Goal: Task Accomplishment & Management: Manage account settings

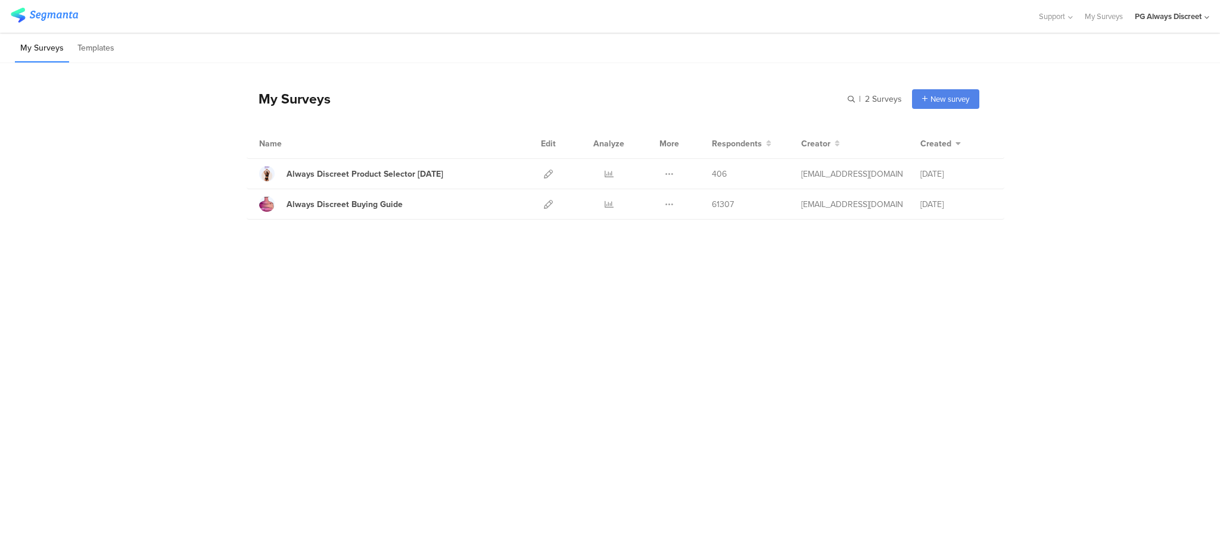
click at [1192, 19] on div "PG Always Discreet" at bounding box center [1167, 16] width 67 height 11
click at [1090, 79] on span "PG Always Discreet" at bounding box center [1104, 76] width 67 height 11
click at [1163, 13] on div "PG Always Discreet" at bounding box center [1167, 16] width 67 height 11
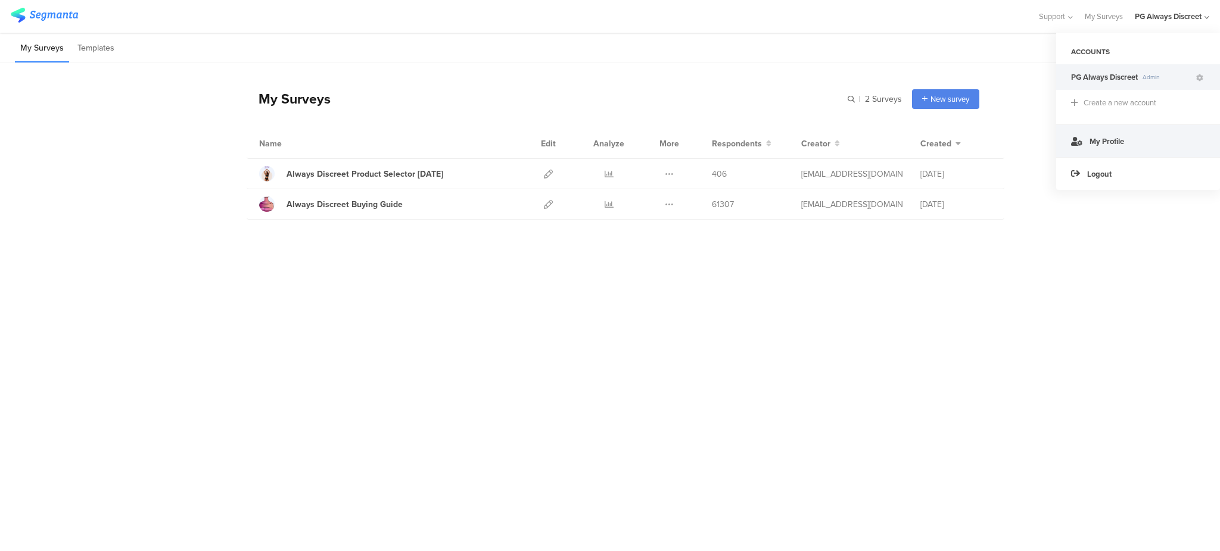
click at [1106, 144] on span "My Profile" at bounding box center [1106, 141] width 35 height 11
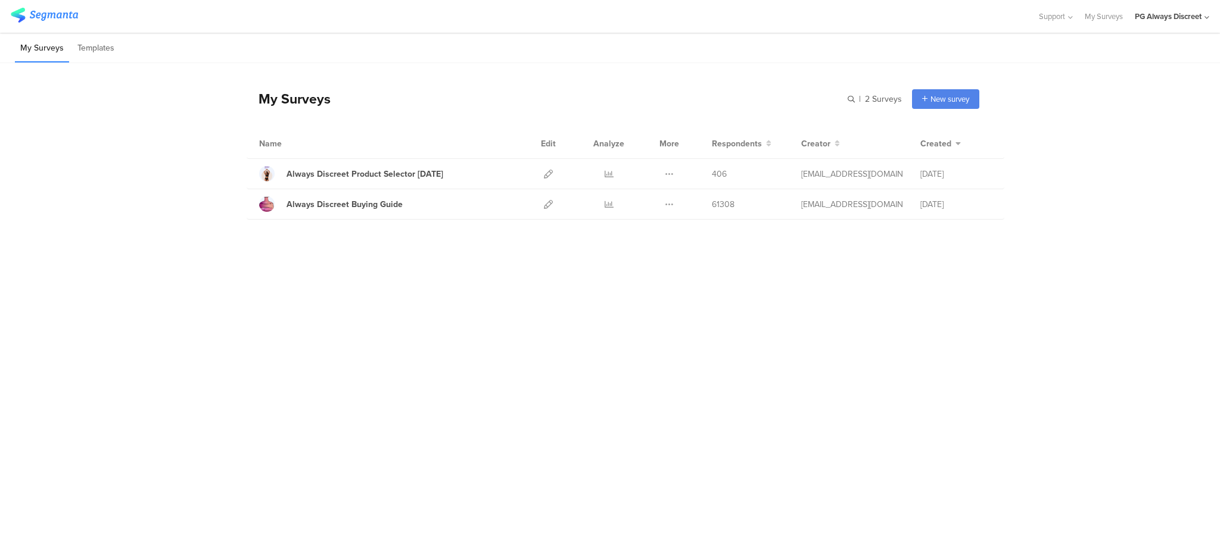
click at [1149, 12] on div "PG Always Discreet" at bounding box center [1167, 16] width 67 height 11
click at [1202, 81] on icon at bounding box center [1199, 77] width 7 height 7
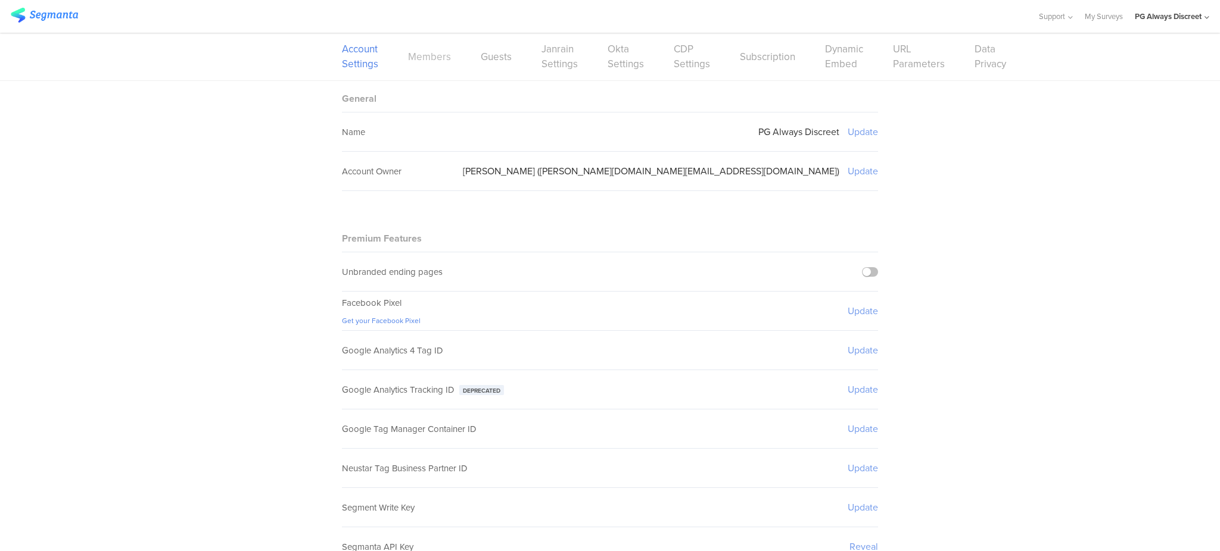
click at [433, 57] on link "Members" at bounding box center [429, 56] width 43 height 15
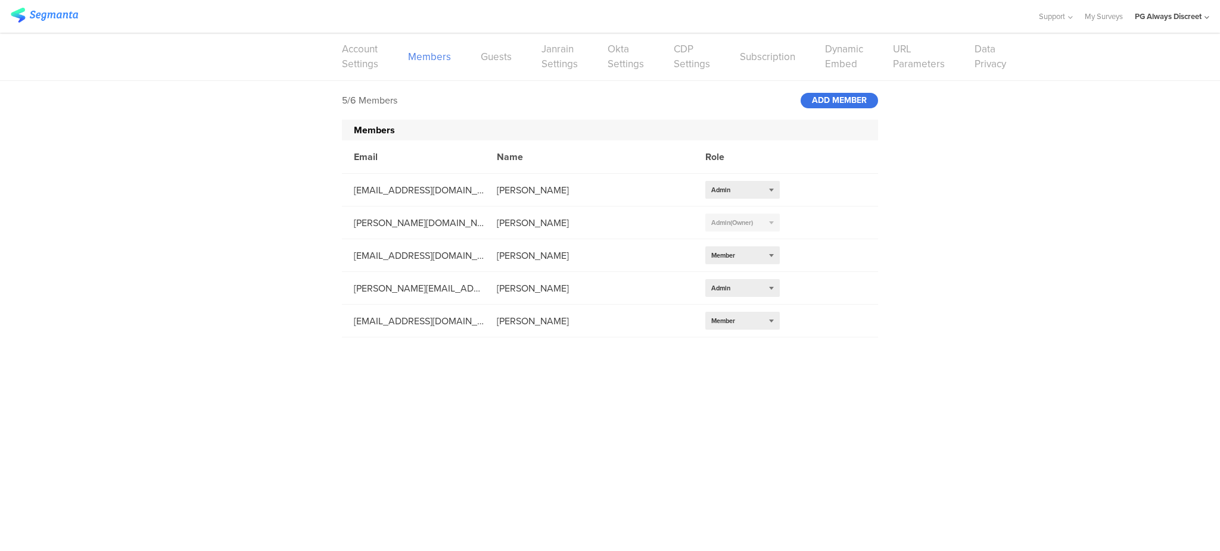
click at [831, 99] on div "ADD MEMBER" at bounding box center [838, 100] width 77 height 15
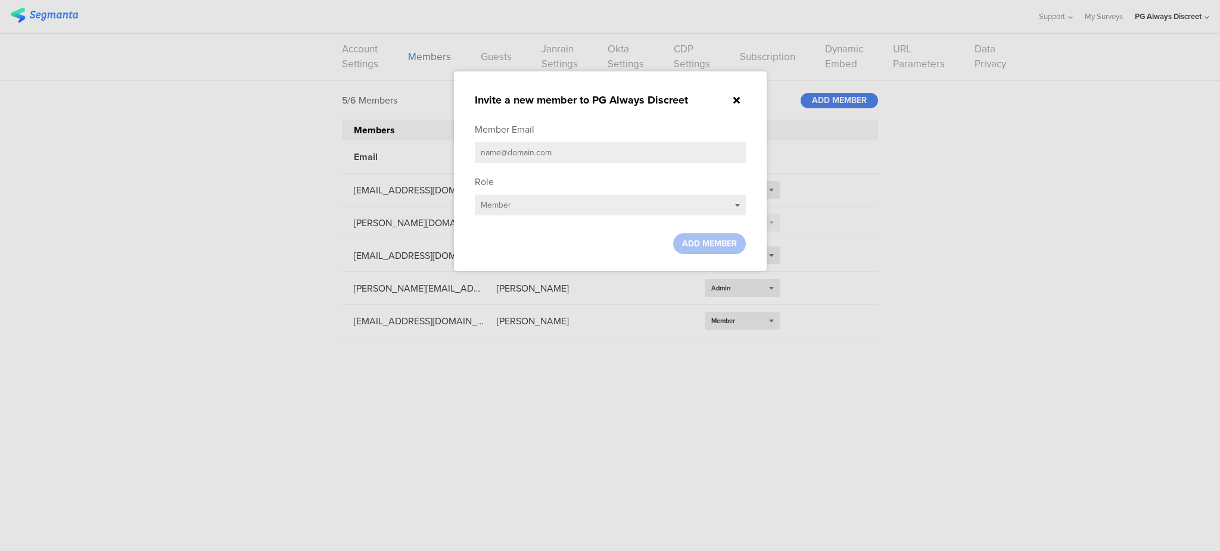
click at [632, 148] on input "text" at bounding box center [610, 152] width 271 height 21
click at [593, 157] on input "text" at bounding box center [610, 152] width 271 height 21
paste input "khattas.mt@pg.com"
type input "khattas.mt@pg.com"
click at [559, 214] on div "Select role... Member" at bounding box center [610, 205] width 271 height 21
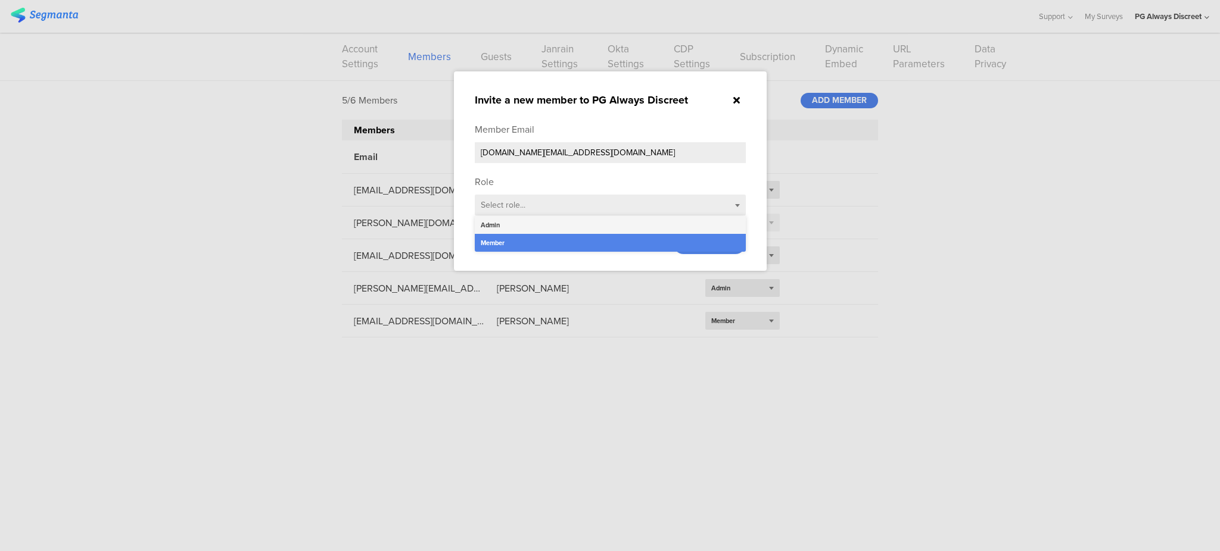
click at [548, 227] on div "Admin" at bounding box center [610, 225] width 271 height 18
click at [710, 243] on span "ADD MEMBER" at bounding box center [709, 244] width 55 height 13
